Goal: Check status: Check status

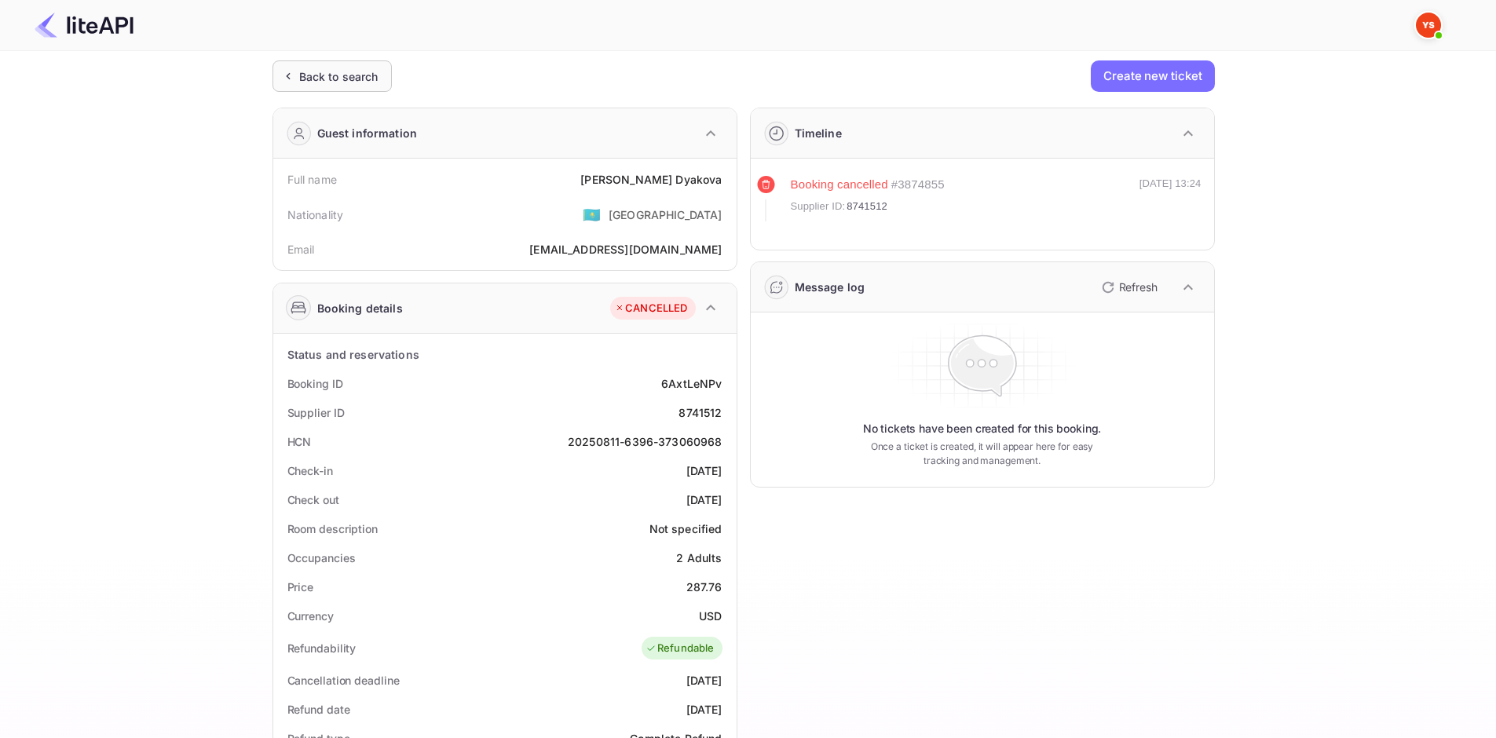
click at [331, 73] on div "Back to search" at bounding box center [338, 76] width 79 height 16
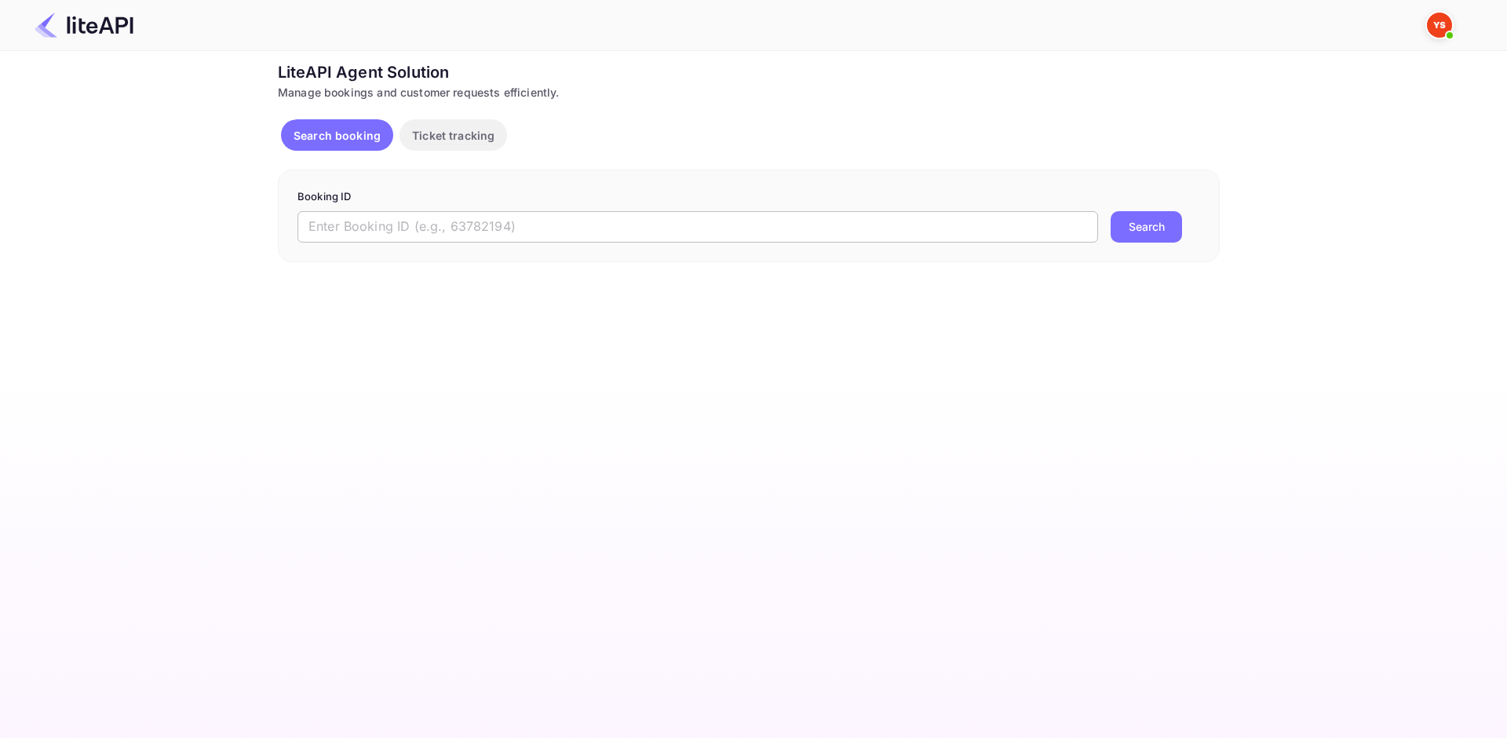
click at [588, 226] on input "text" at bounding box center [698, 226] width 801 height 31
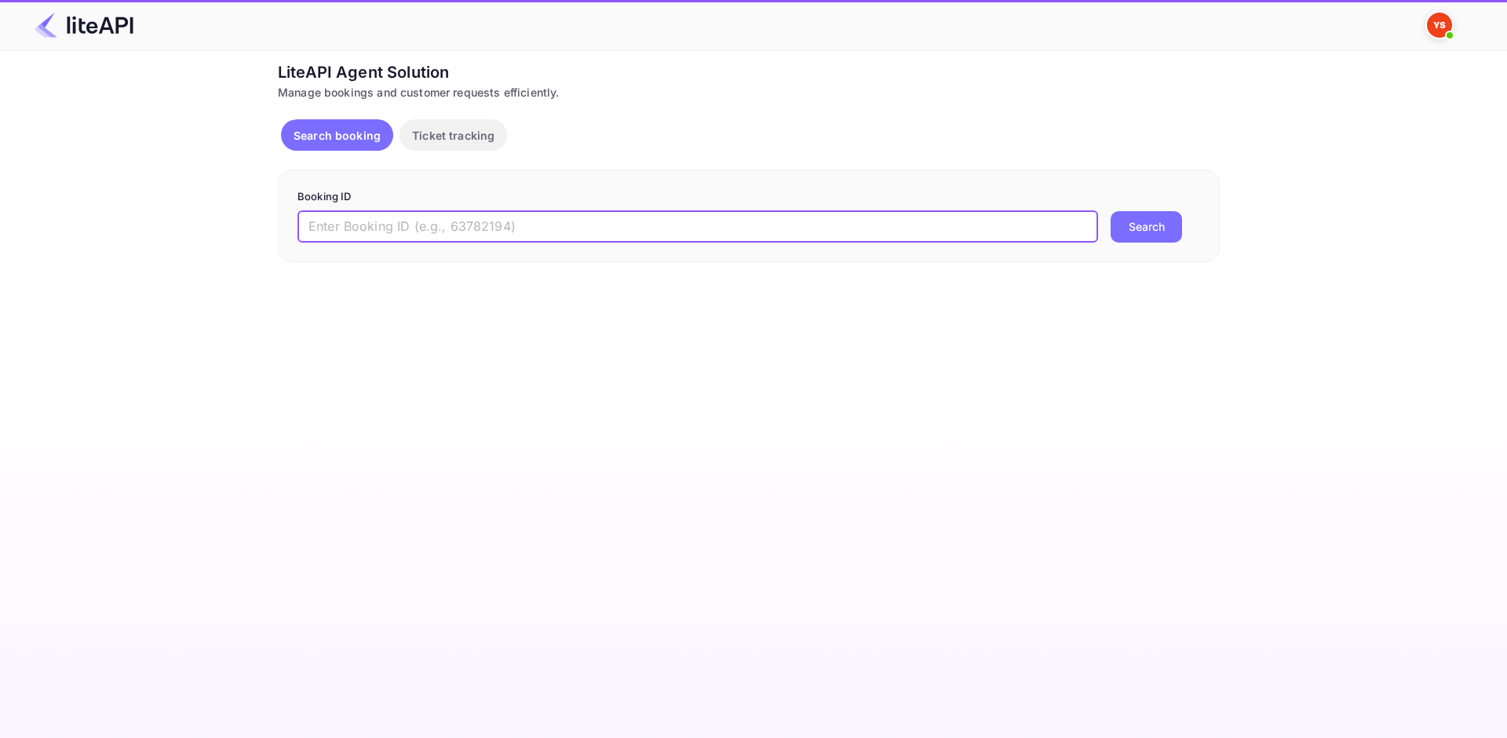
paste input "7849439"
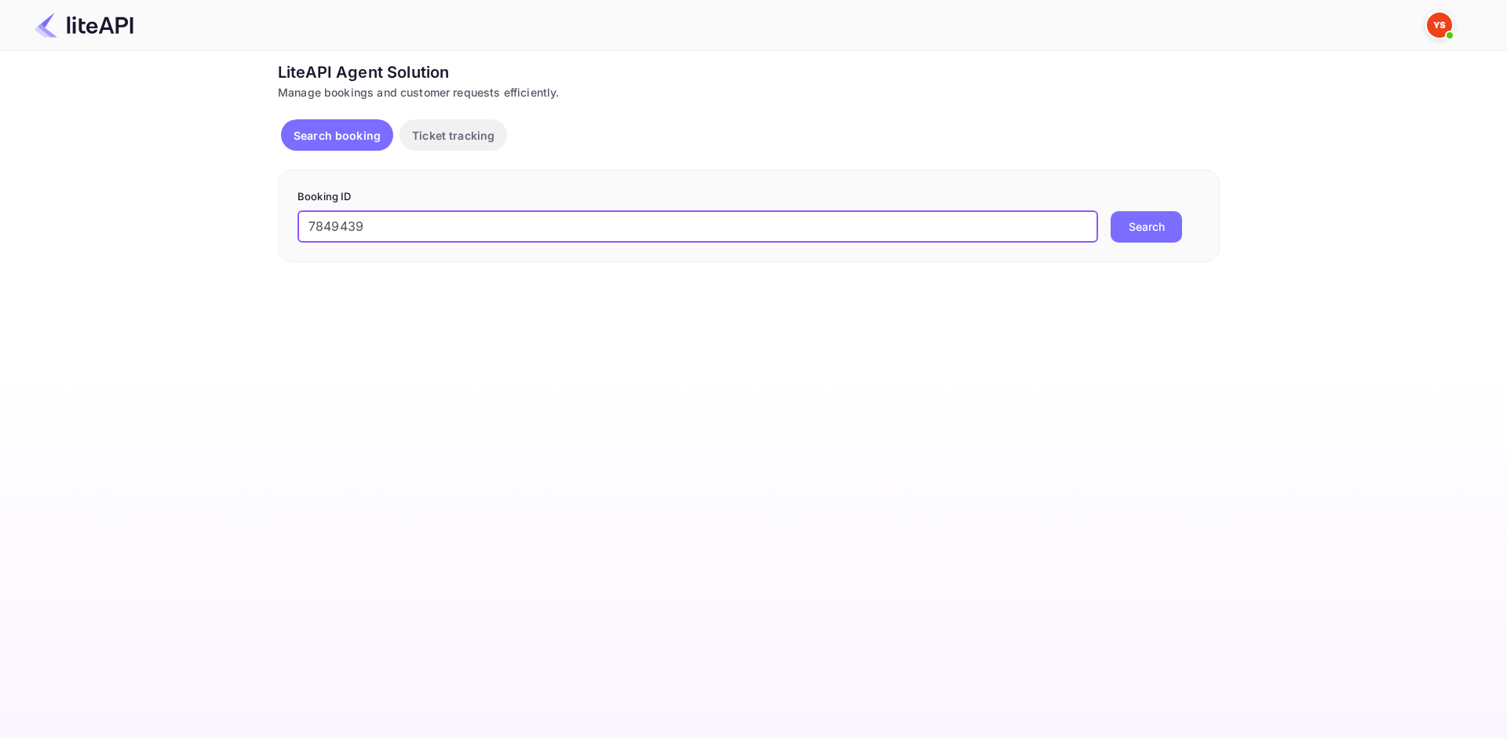
type input "7849439"
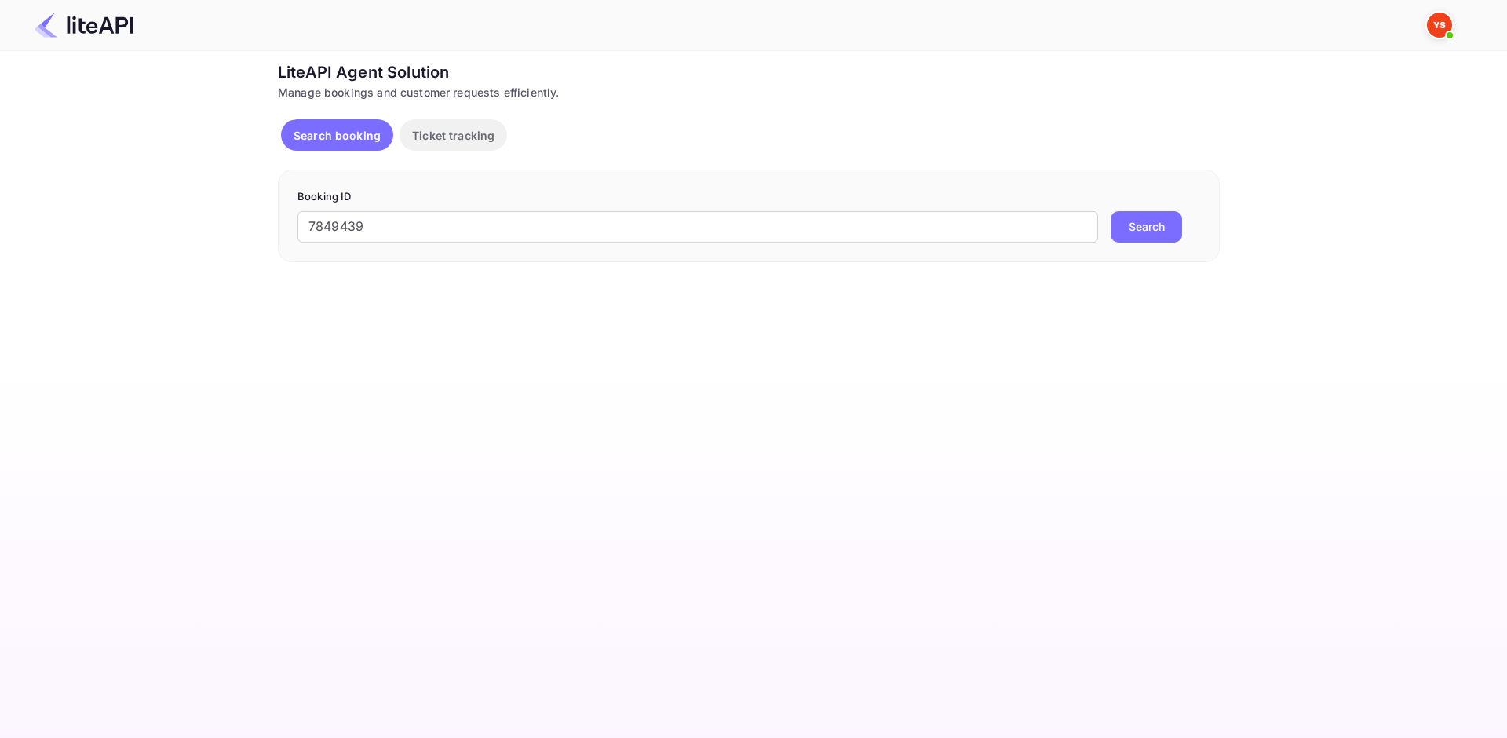
click at [1162, 228] on button "Search" at bounding box center [1146, 226] width 71 height 31
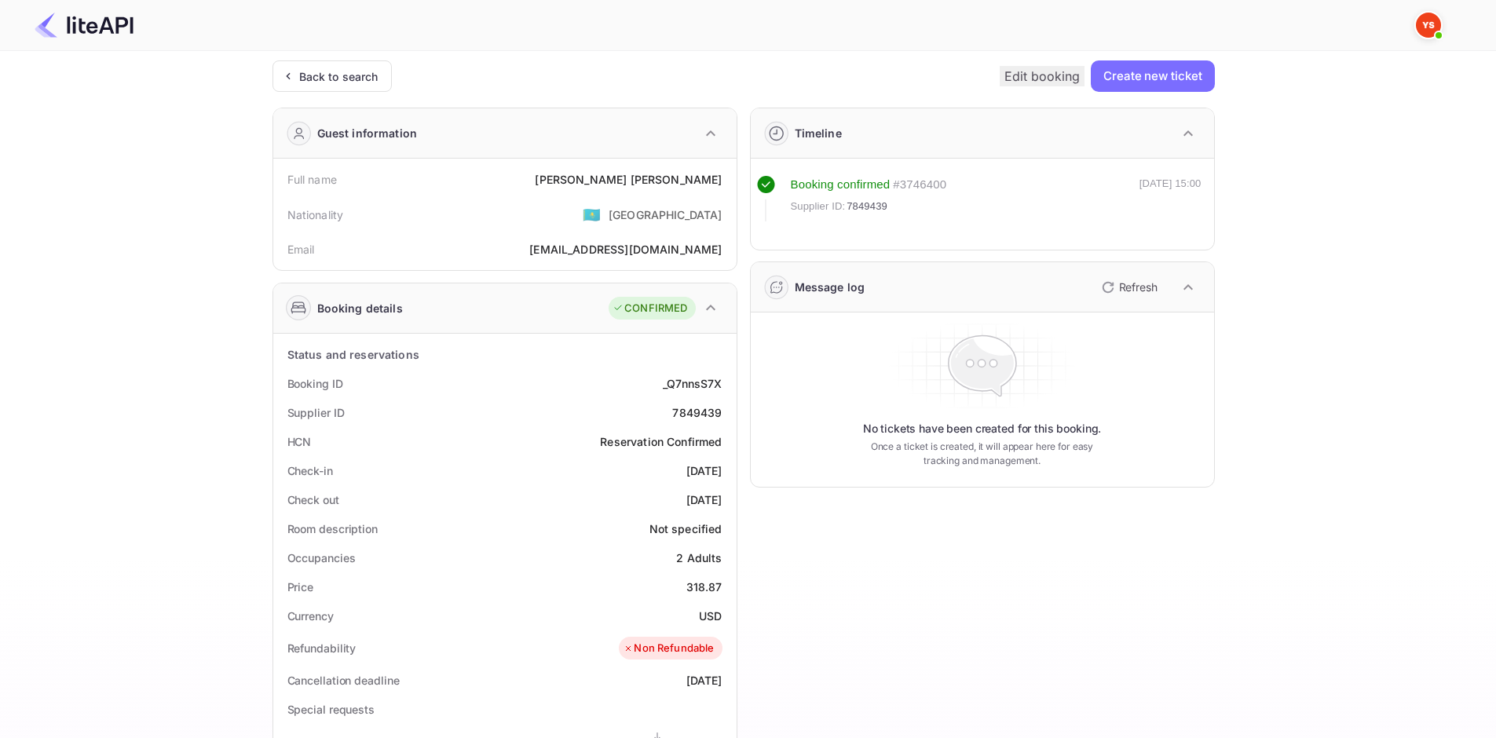
click at [654, 181] on div "[PERSON_NAME]" at bounding box center [628, 179] width 187 height 16
click at [687, 416] on div "7849439" at bounding box center [696, 412] width 49 height 16
click at [686, 416] on div "7849439" at bounding box center [696, 412] width 49 height 16
copy div "7849439"
click at [648, 188] on div "Full name [PERSON_NAME]" at bounding box center [505, 179] width 451 height 29
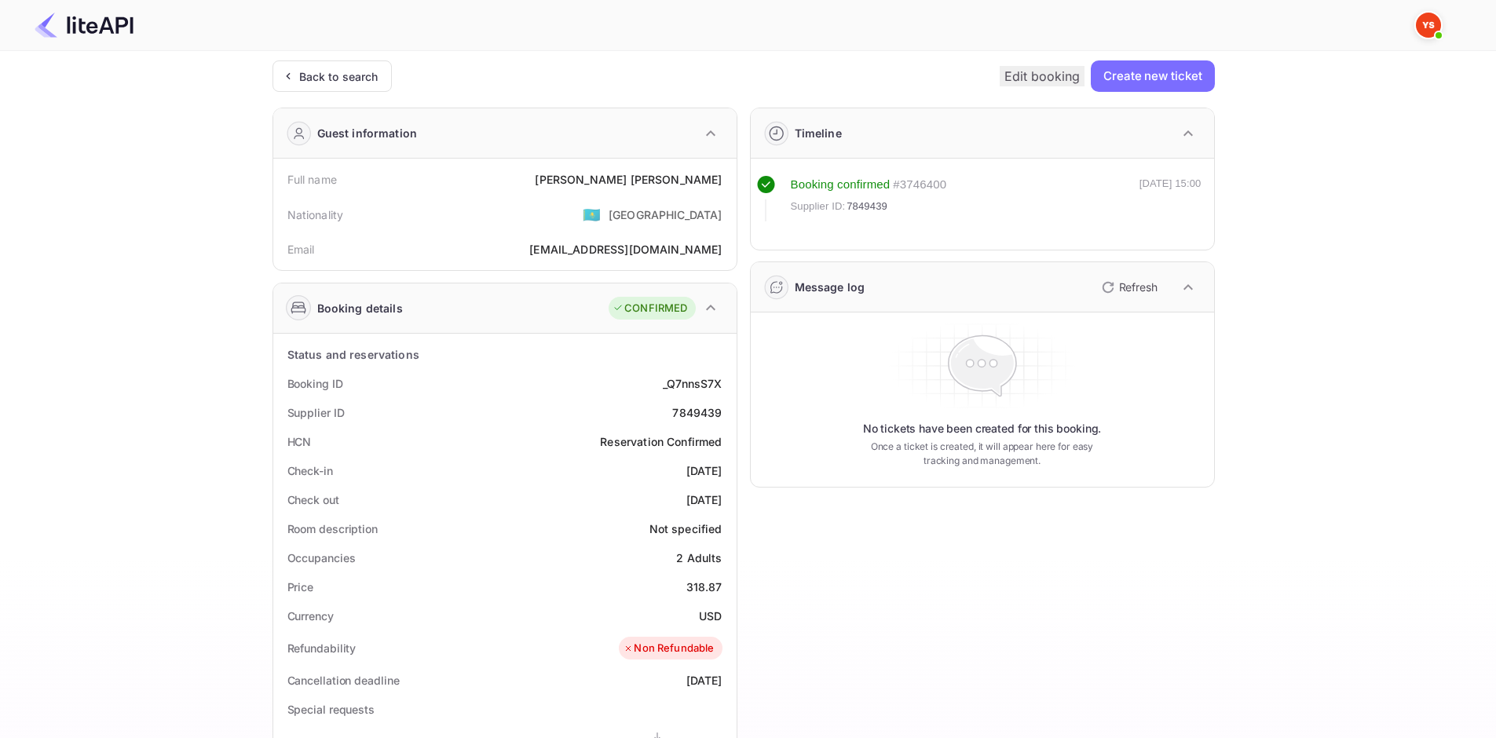
click at [647, 182] on div "[PERSON_NAME]" at bounding box center [628, 179] width 187 height 16
copy div "[PERSON_NAME]"
click at [704, 586] on div "318.87" at bounding box center [704, 587] width 36 height 16
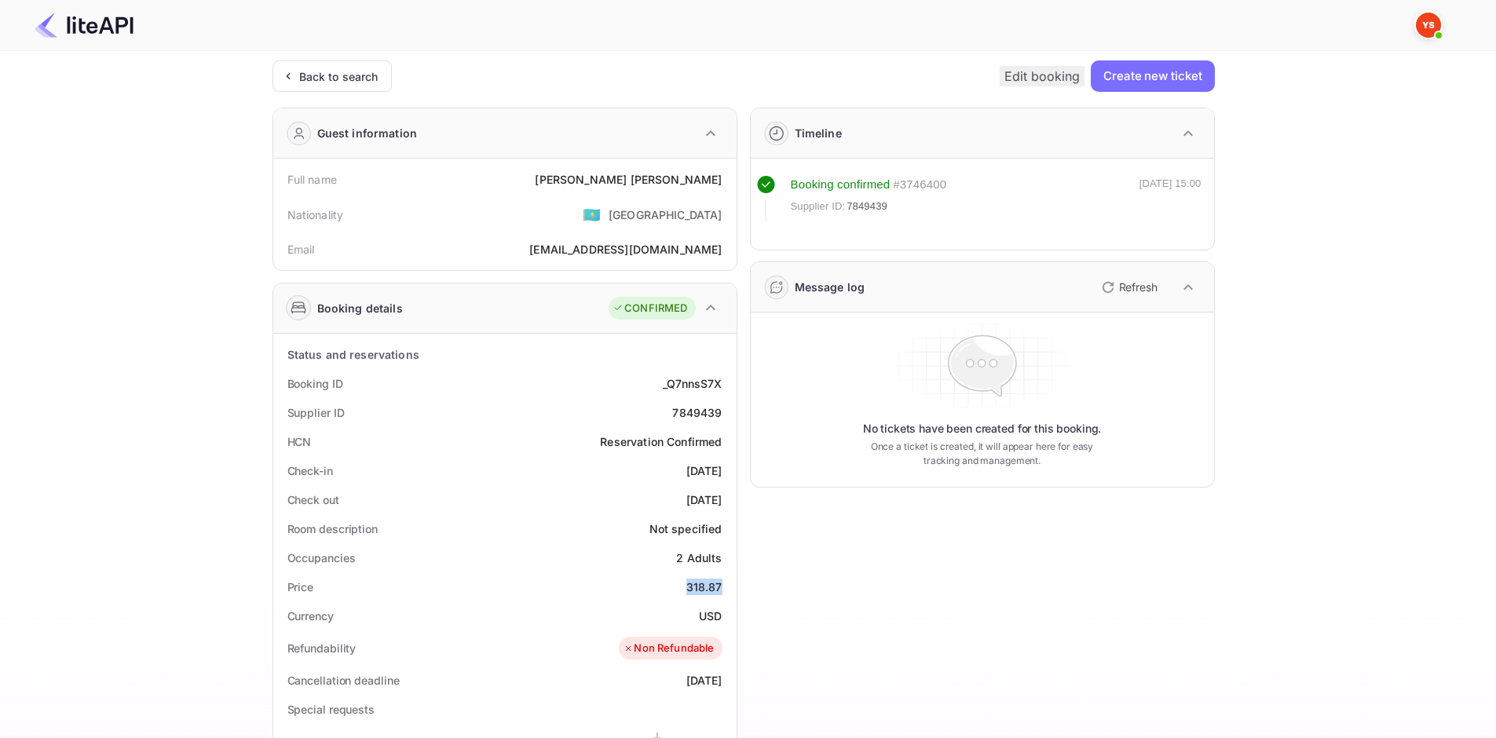
click at [704, 586] on div "318.87" at bounding box center [704, 587] width 36 height 16
click at [705, 586] on div "318.87" at bounding box center [704, 587] width 36 height 16
copy div "318.87"
